Goal: Information Seeking & Learning: Learn about a topic

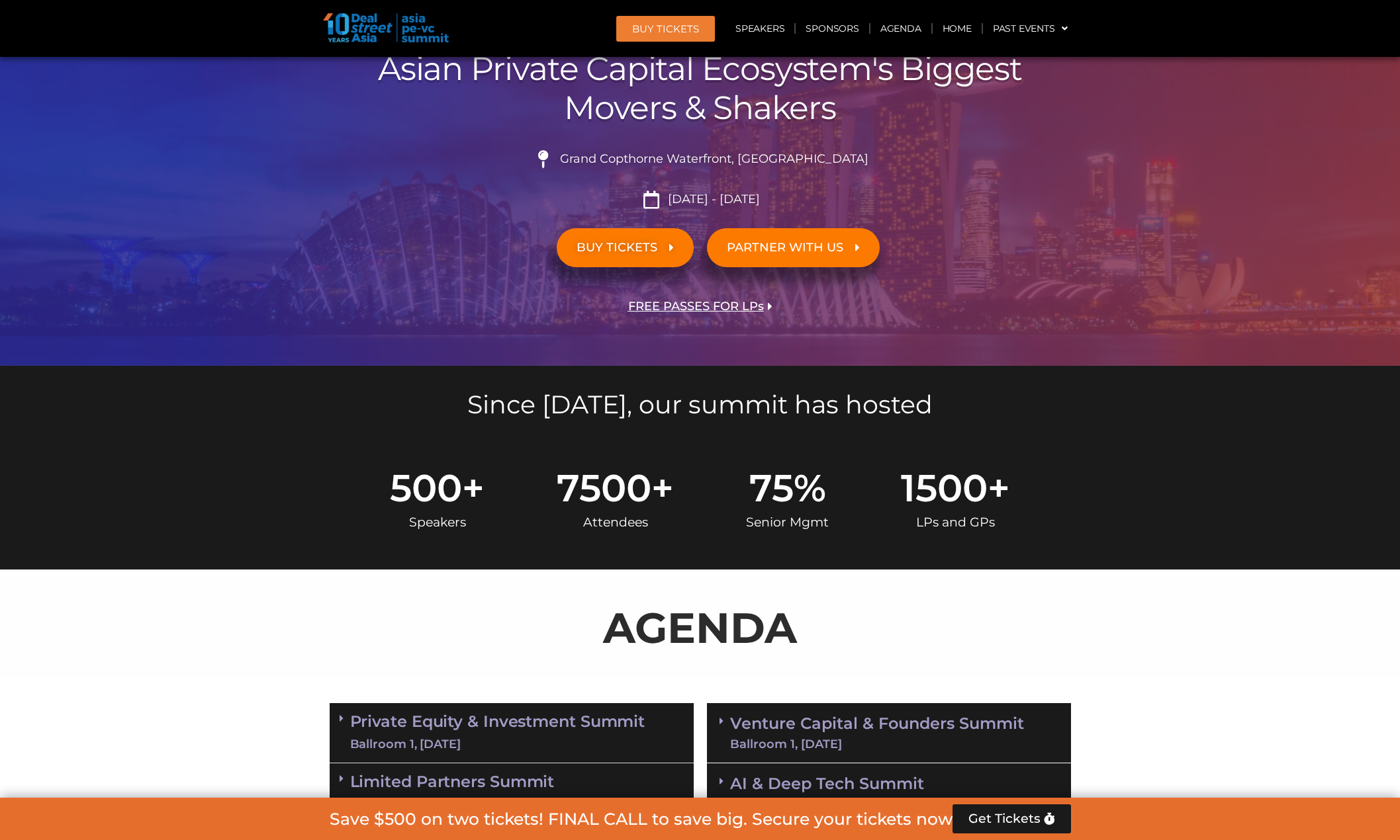
scroll to position [198, 0]
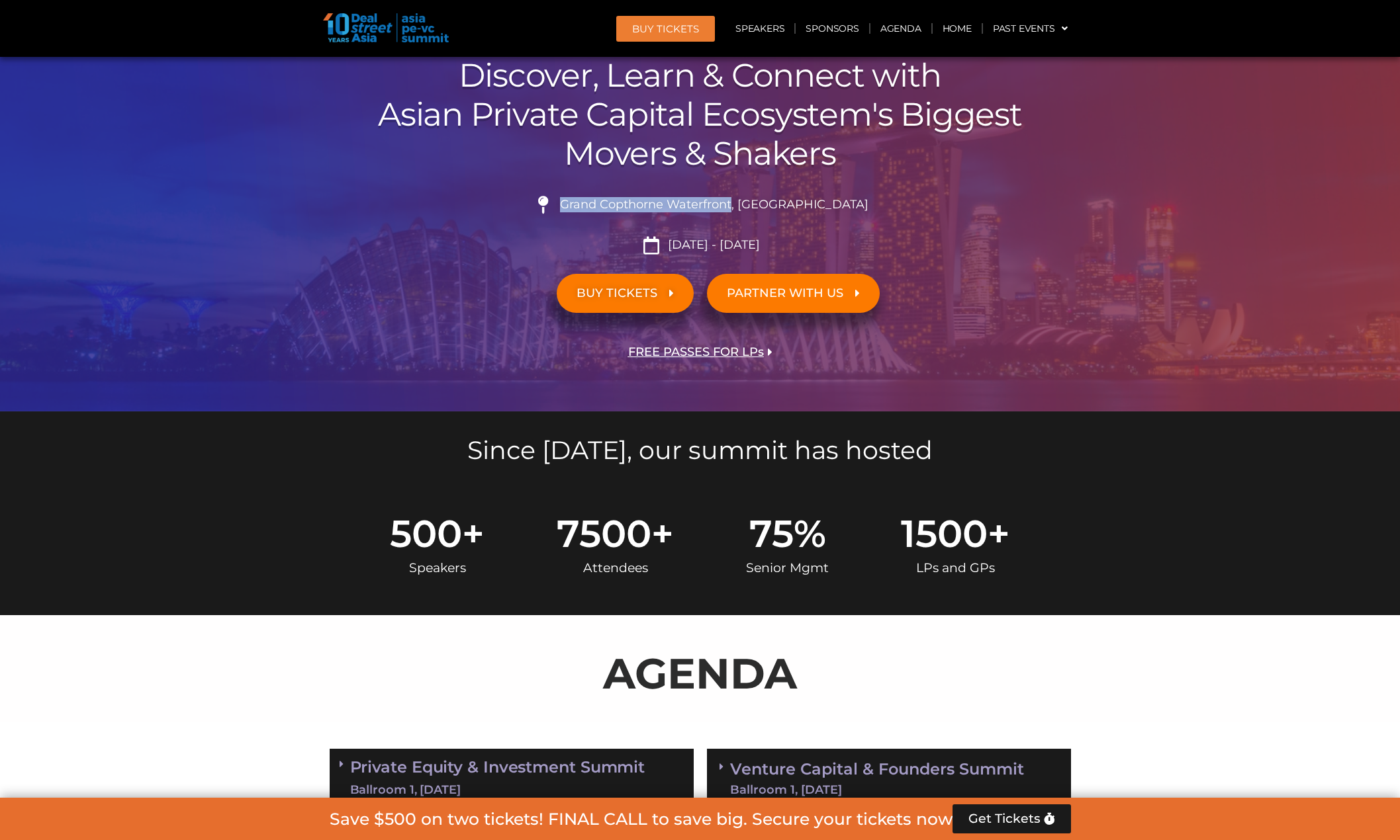
drag, startPoint x: 599, startPoint y: 205, endPoint x: 769, endPoint y: 205, distance: 170.0
click at [769, 205] on span "Grand Copthorne Waterfront, [GEOGRAPHIC_DATA]​" at bounding box center [712, 204] width 312 height 15
copy span "Grand Copthorne Waterfront,"
click at [990, 341] on div "04 Days 20 Hours 44 Minutes 07 Seconds ASIA PE-VC Summit 2025 Discover, Learn &…" at bounding box center [701, 174] width 755 height 474
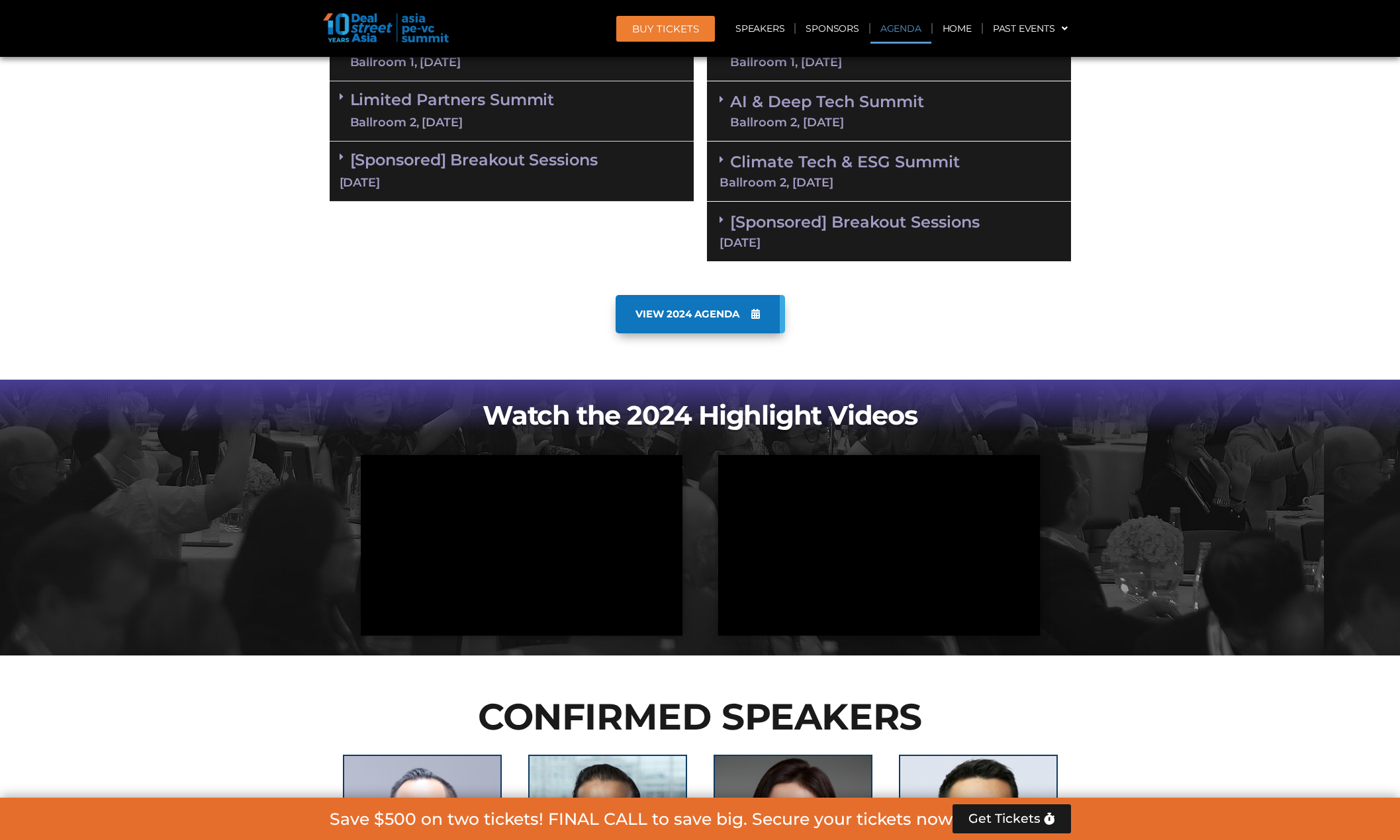
scroll to position [860, 0]
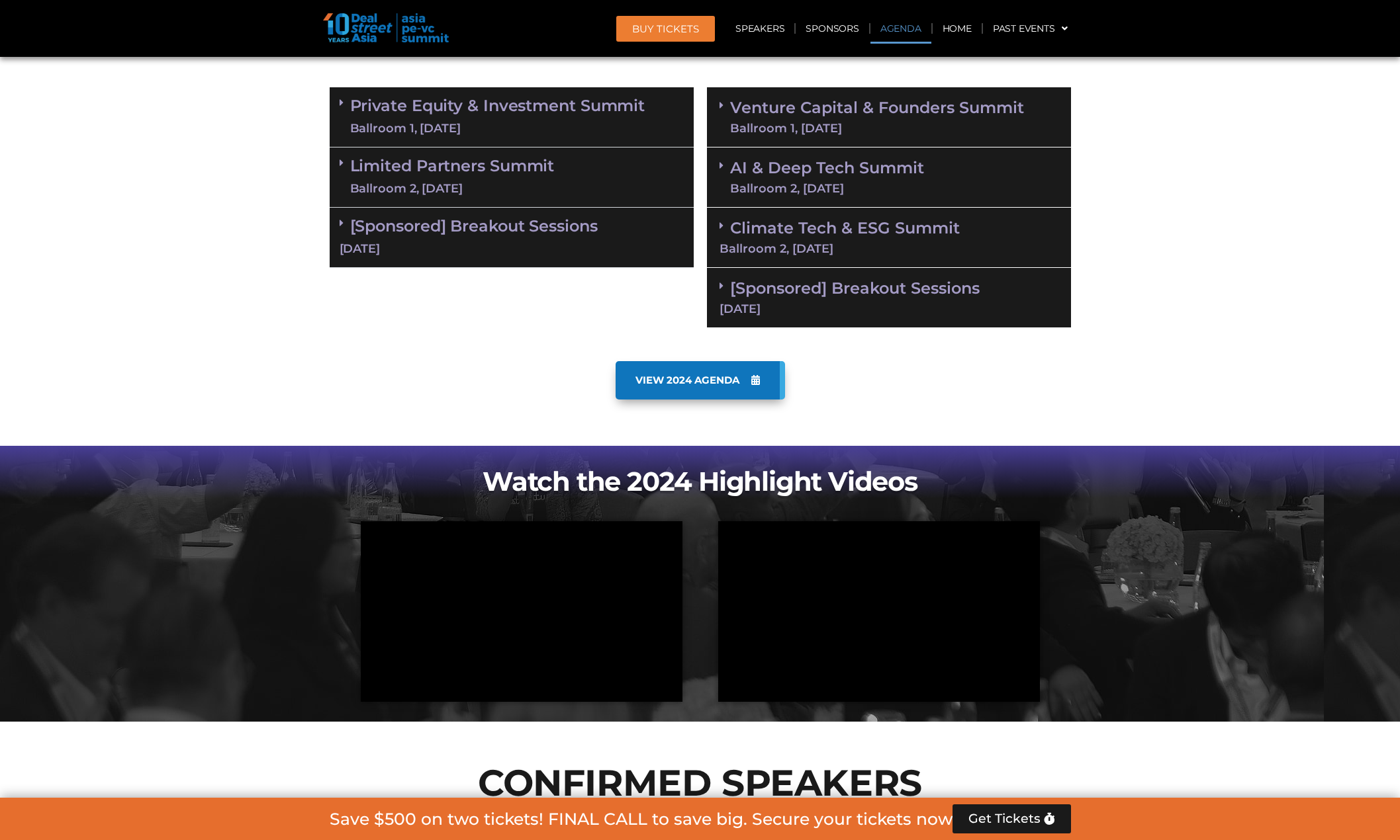
click at [949, 295] on link "[Sponsored] Breakout Sessions [DATE]" at bounding box center [888, 296] width 339 height 36
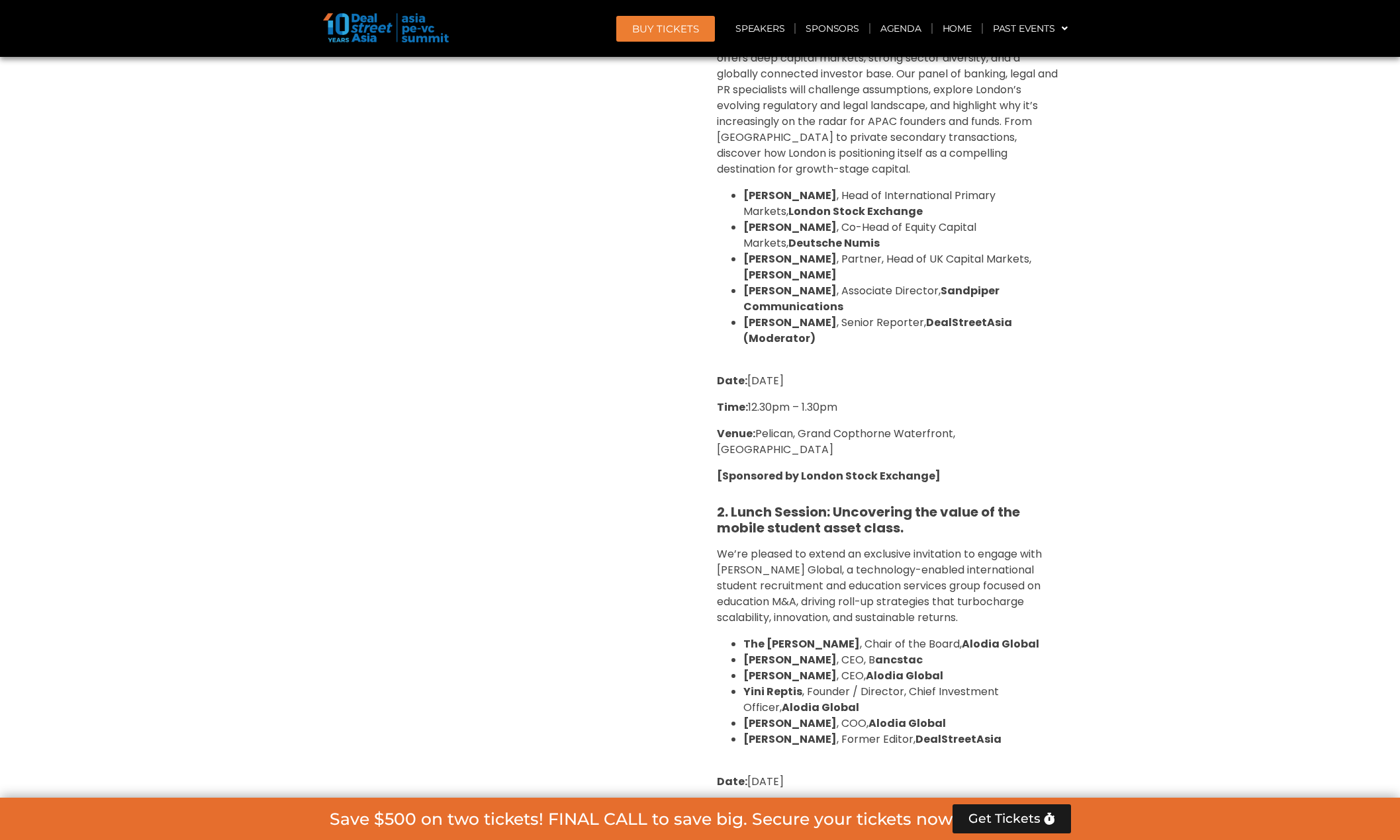
scroll to position [794, 0]
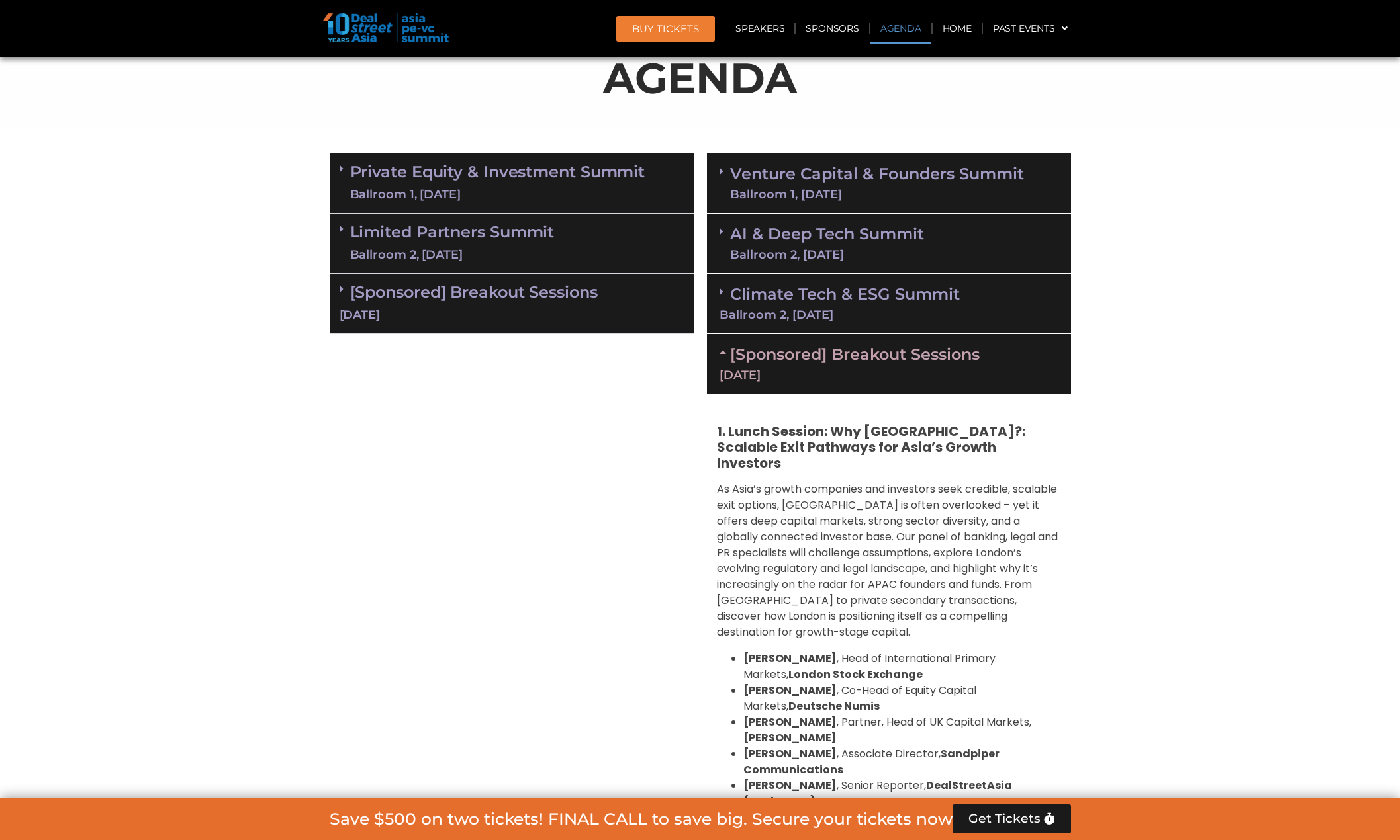
click at [918, 166] on link "Venture Capital & Founders​ Summit Ballroom 1, [DATE]" at bounding box center [877, 183] width 294 height 35
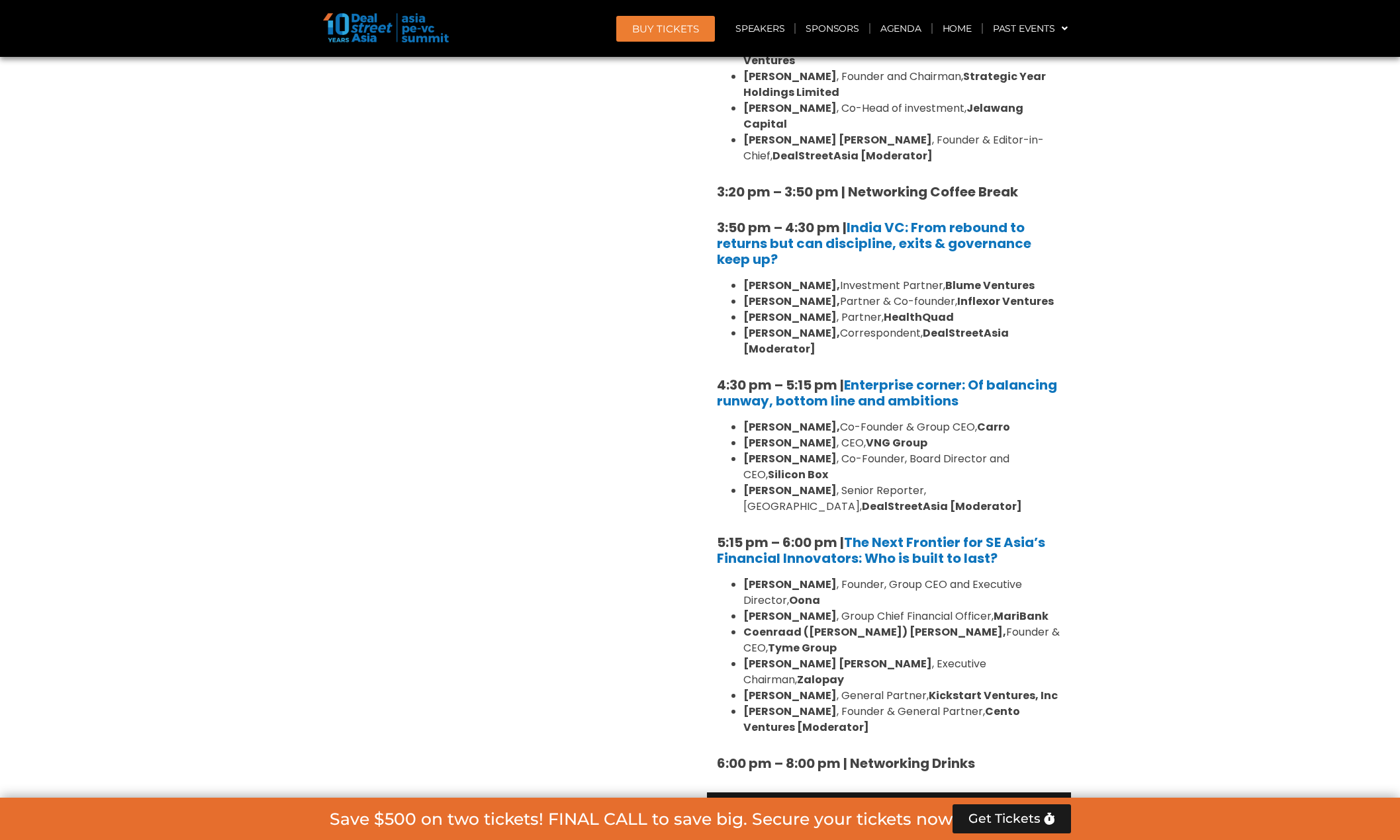
scroll to position [2448, 0]
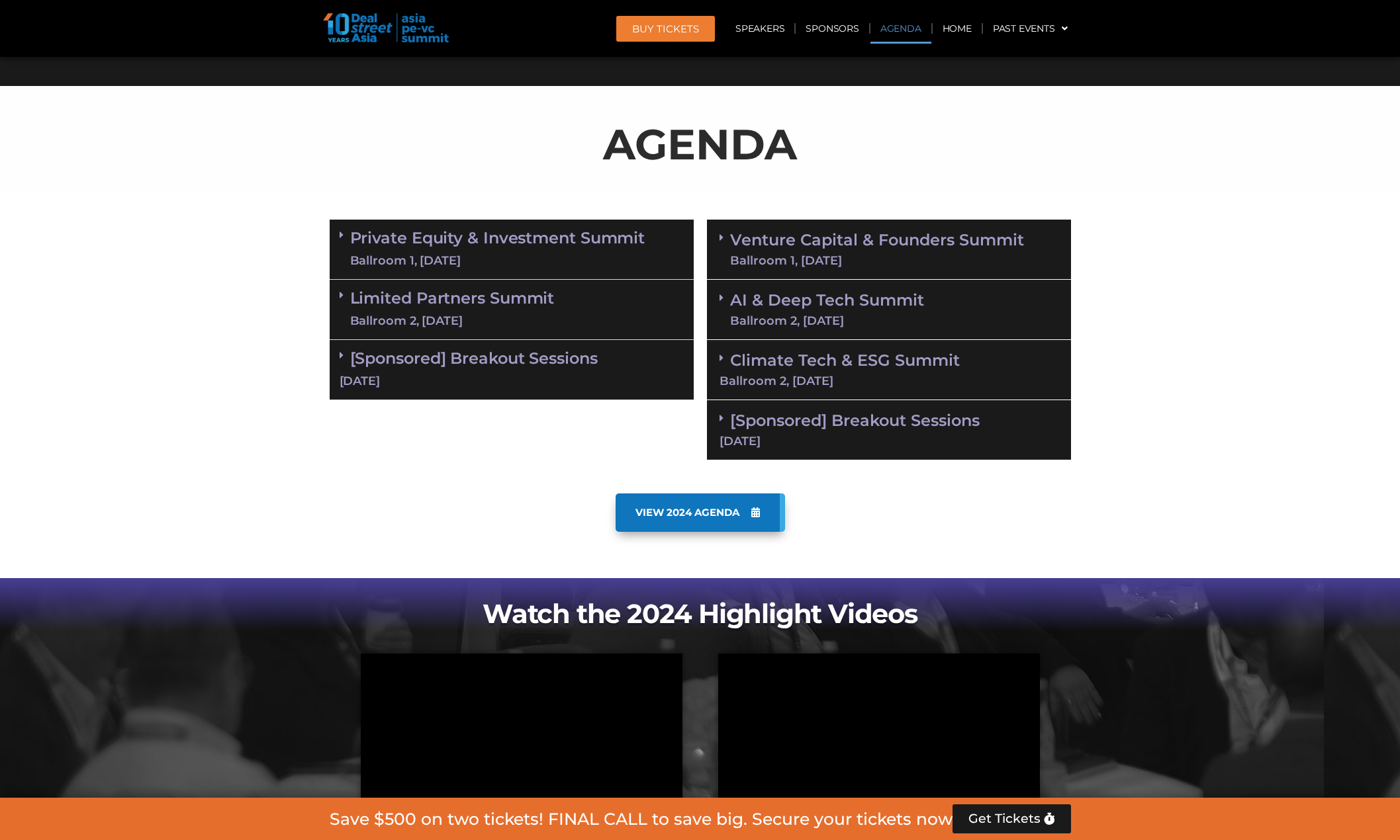
click at [943, 255] on div "Ballroom 1, [DATE]" at bounding box center [877, 260] width 294 height 12
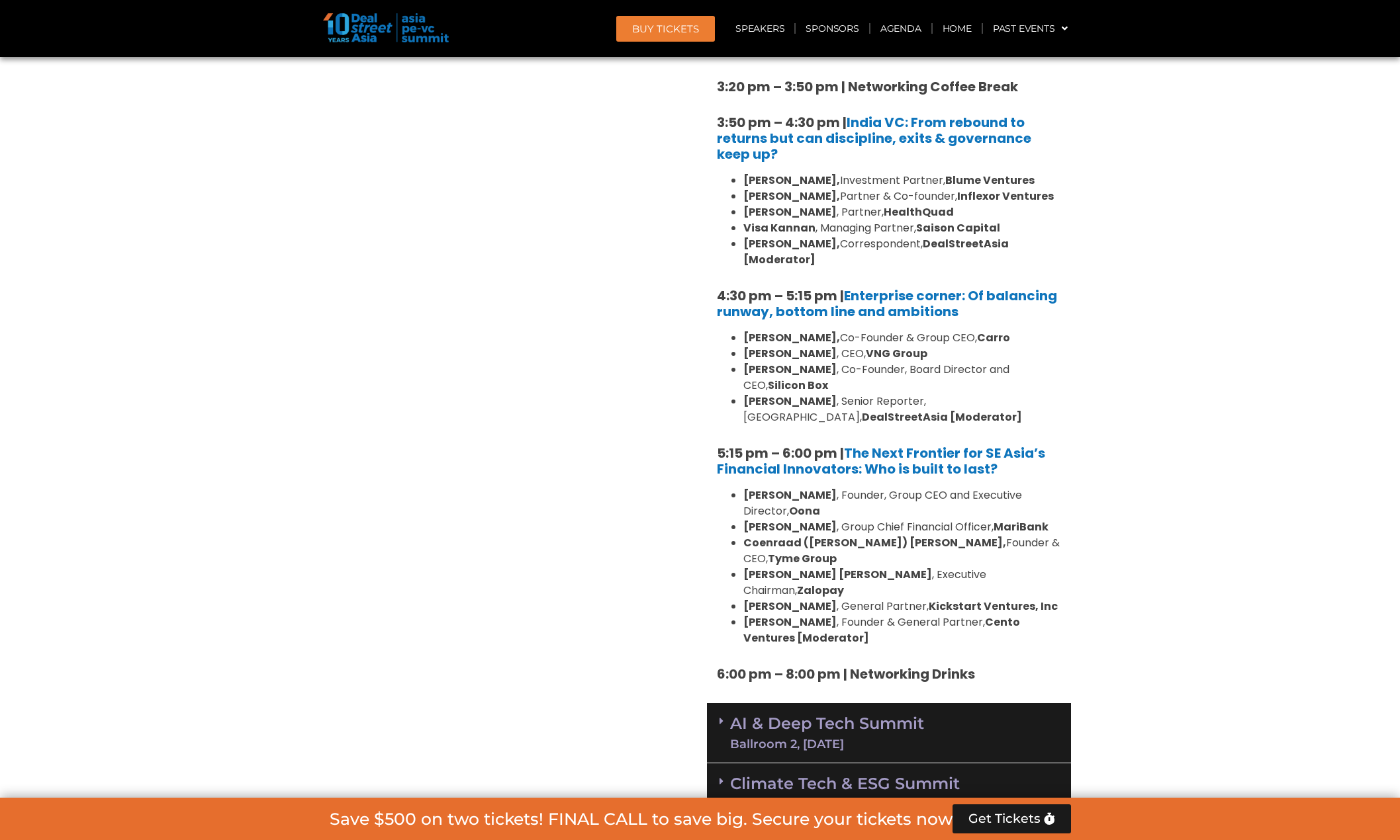
scroll to position [2184, 0]
